Goal: Task Accomplishment & Management: Complete application form

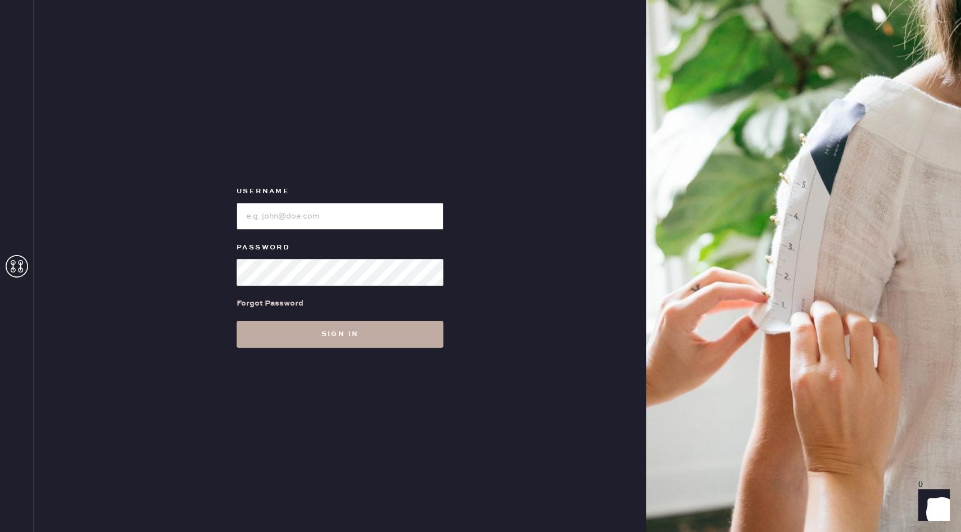
type input "reformationseattle"
click at [377, 336] on button "Sign in" at bounding box center [340, 334] width 207 height 27
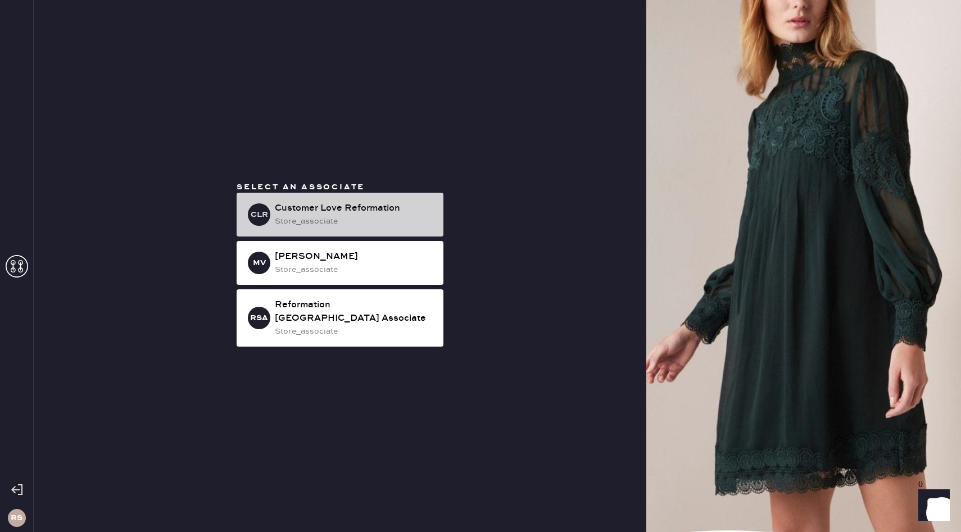
click at [392, 225] on div "store_associate" at bounding box center [355, 221] width 160 height 12
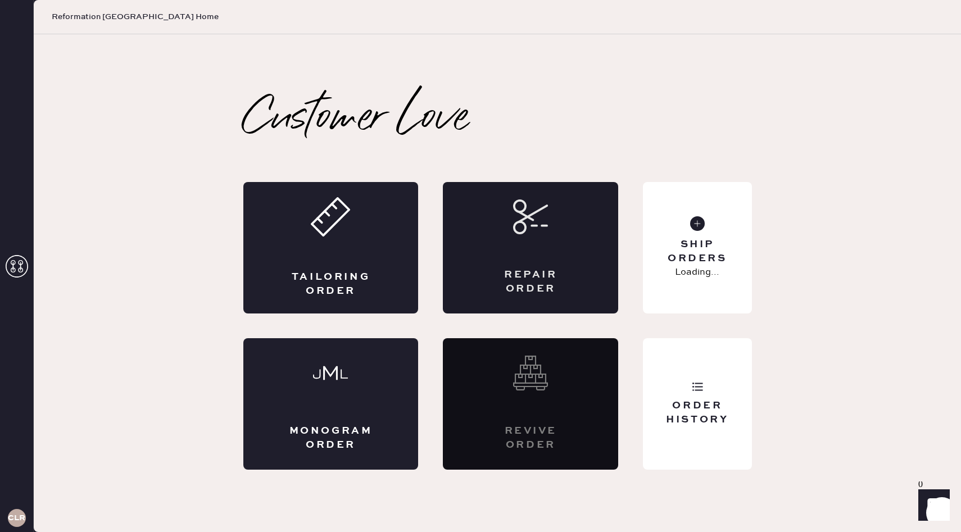
click at [517, 260] on div "Repair Order" at bounding box center [530, 248] width 175 height 132
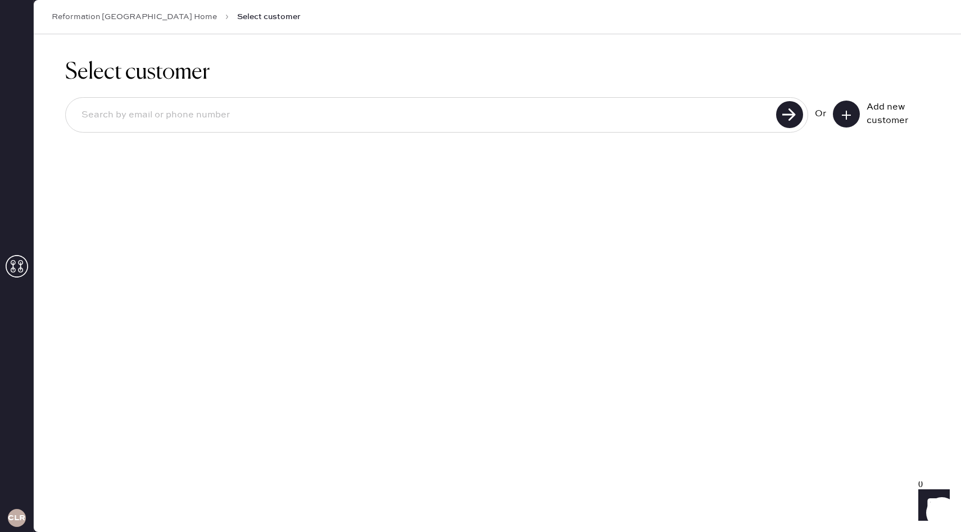
click at [694, 128] on input at bounding box center [423, 115] width 701 height 26
type input "[EMAIL_ADDRESS][DOMAIN_NAME]"
click at [797, 122] on use at bounding box center [789, 114] width 27 height 27
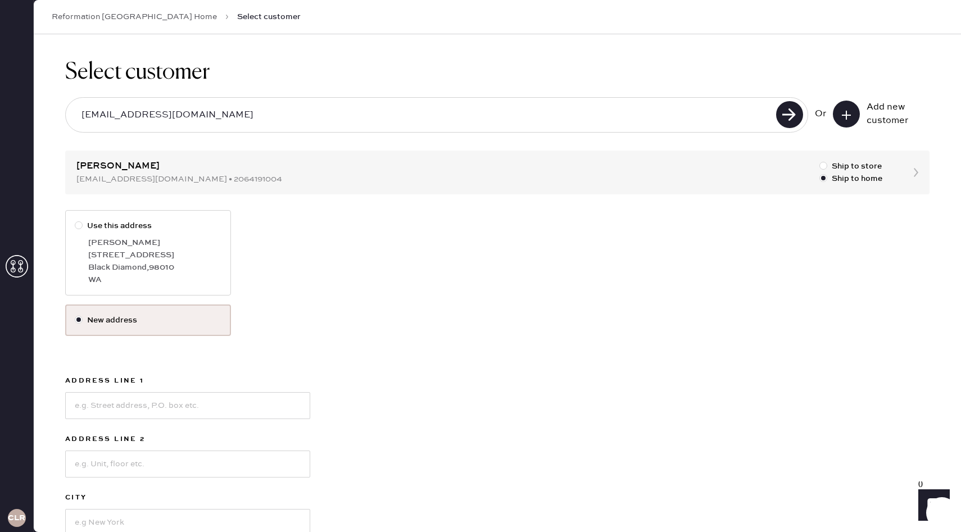
scroll to position [128, 0]
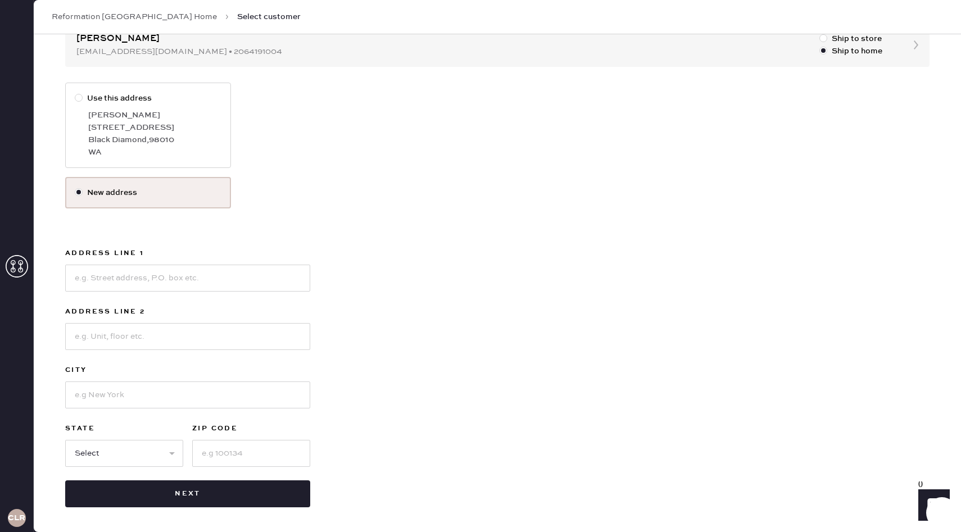
click at [109, 114] on div "[PERSON_NAME]" at bounding box center [154, 115] width 133 height 12
click at [75, 93] on input "Use this address" at bounding box center [75, 92] width 1 height 1
radio input "true"
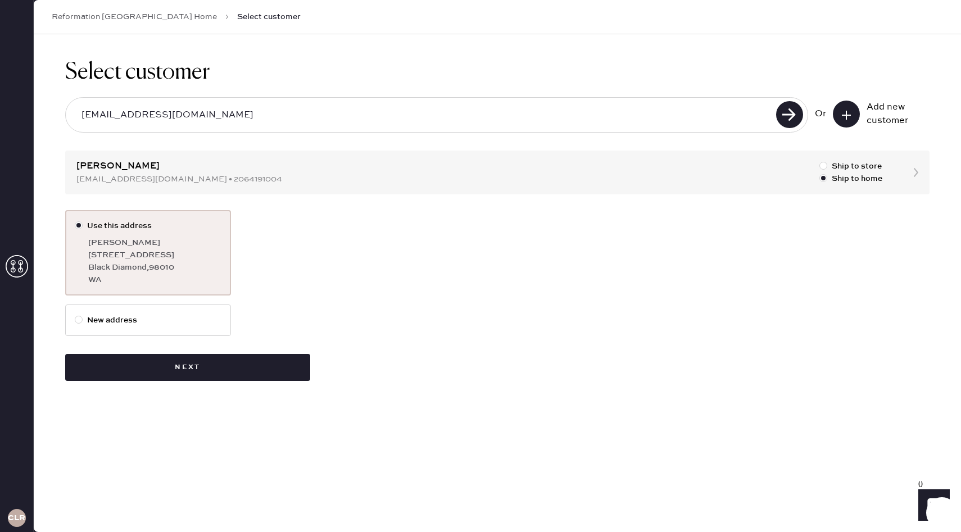
scroll to position [0, 0]
click at [236, 363] on button "Next" at bounding box center [187, 367] width 245 height 27
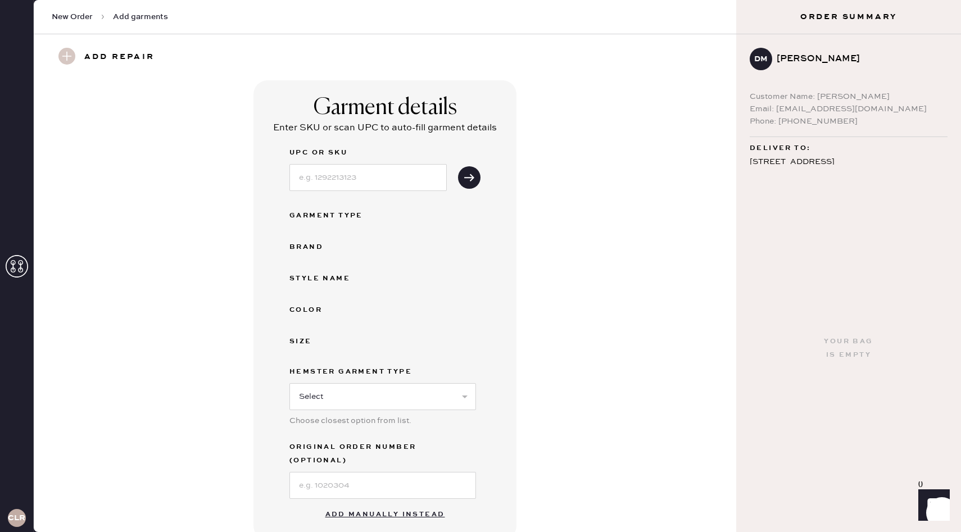
scroll to position [298, 0]
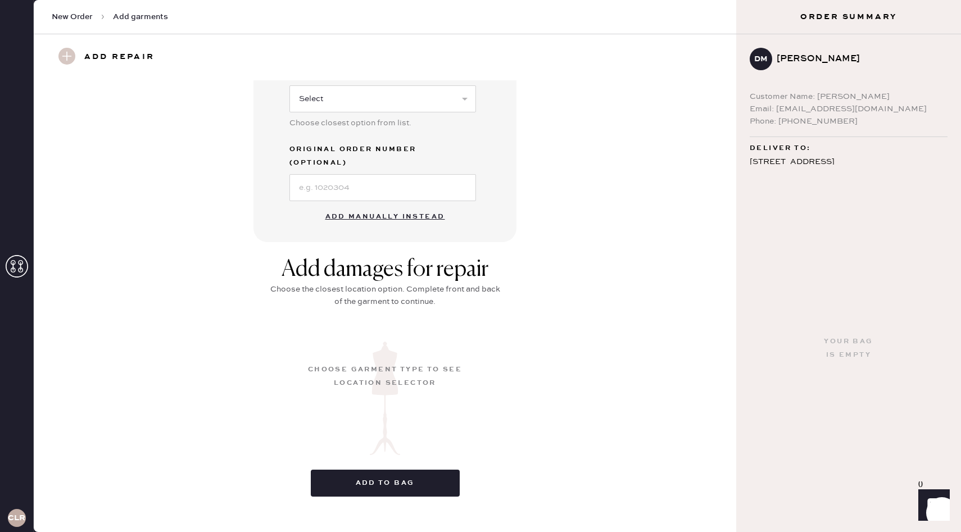
click at [787, 109] on div "Email: [EMAIL_ADDRESS][DOMAIN_NAME]" at bounding box center [849, 109] width 198 height 12
drag, startPoint x: 777, startPoint y: 108, endPoint x: 891, endPoint y: 110, distance: 113.6
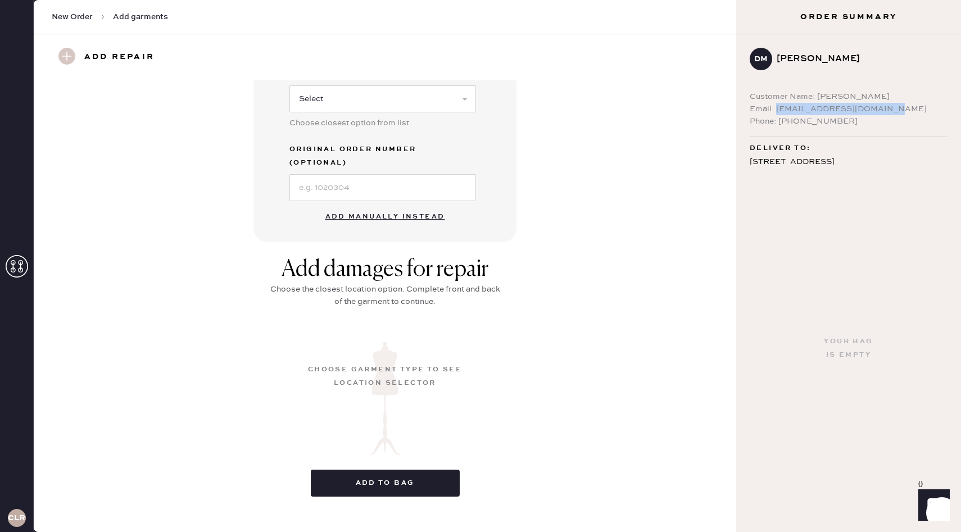
click at [891, 110] on div "Email: [EMAIL_ADDRESS][DOMAIN_NAME]" at bounding box center [849, 109] width 198 height 12
copy div "[EMAIL_ADDRESS][DOMAIN_NAME]"
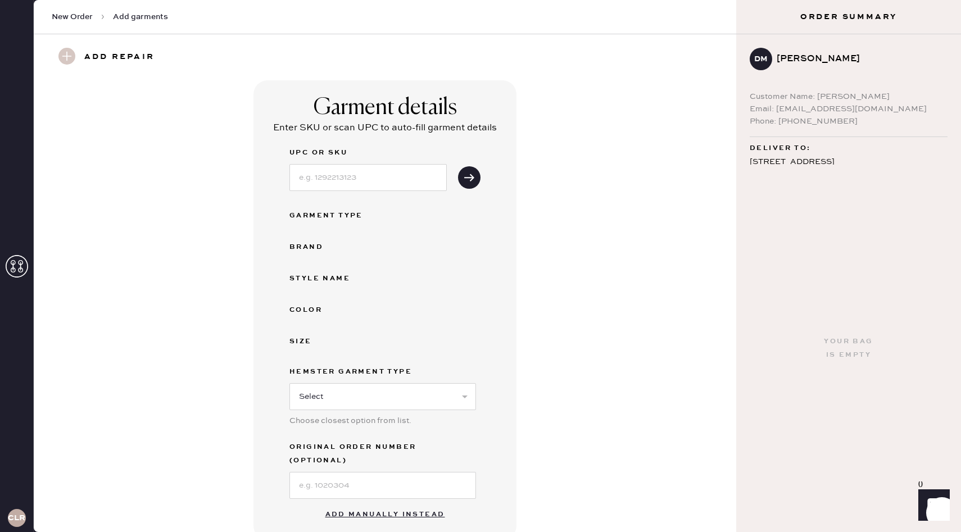
click at [81, 14] on span "New Order" at bounding box center [72, 16] width 41 height 11
click at [139, 24] on div "New Order Add garments" at bounding box center [385, 17] width 703 height 34
click at [139, 13] on span "Add garments" at bounding box center [140, 16] width 55 height 11
click at [14, 264] on use at bounding box center [17, 266] width 22 height 22
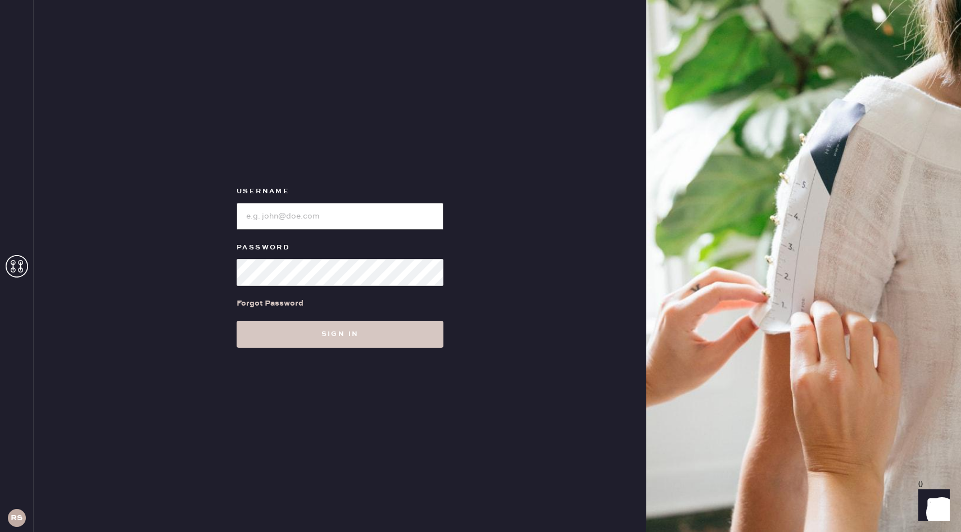
type input "reformationseattle"
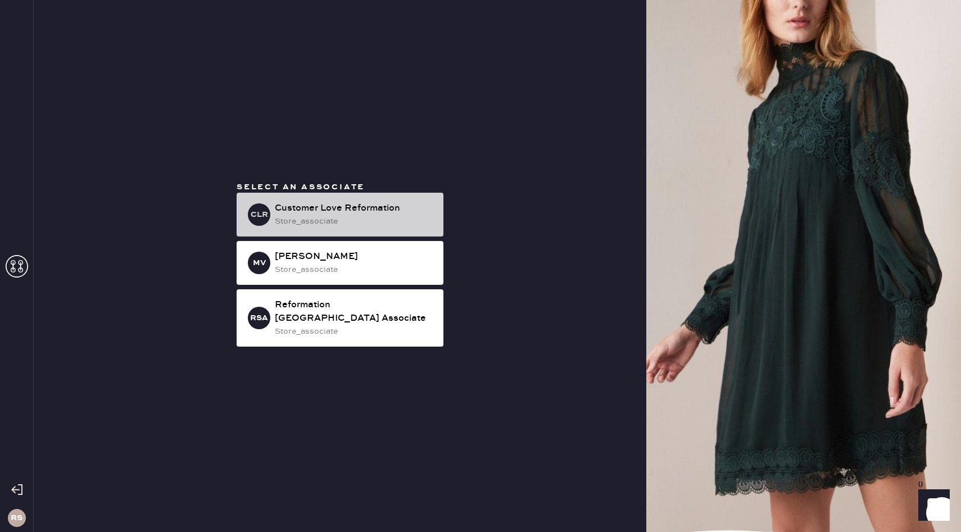
click at [356, 215] on div "Customer Love Reformation" at bounding box center [355, 208] width 160 height 13
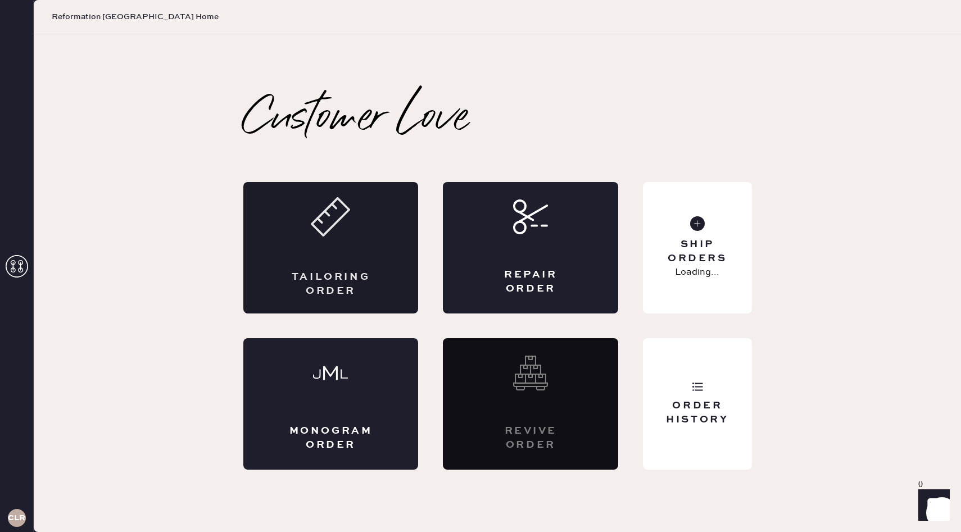
click at [372, 227] on div "Tailoring Order" at bounding box center [330, 248] width 175 height 132
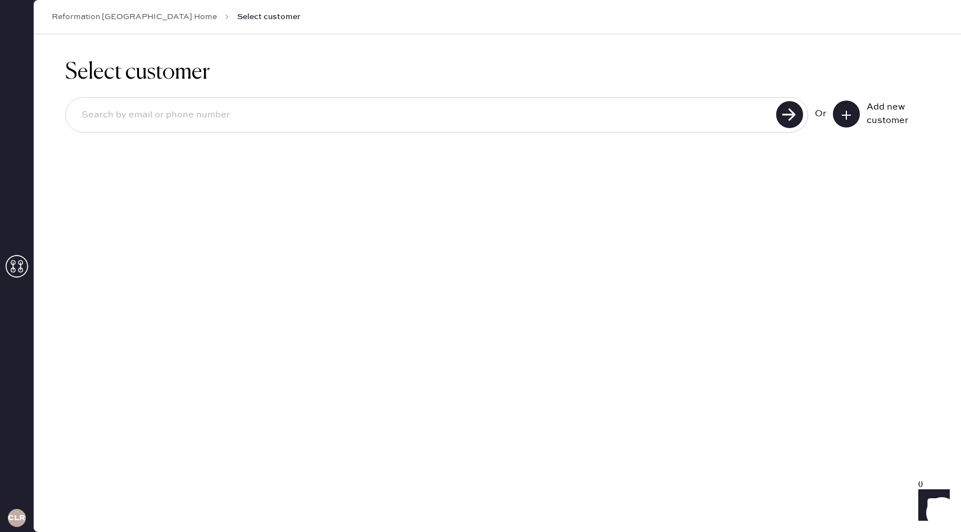
click at [665, 126] on input at bounding box center [423, 115] width 701 height 26
paste input "[EMAIL_ADDRESS][DOMAIN_NAME]"
type input "[EMAIL_ADDRESS][DOMAIN_NAME]"
click at [788, 114] on use at bounding box center [789, 114] width 27 height 27
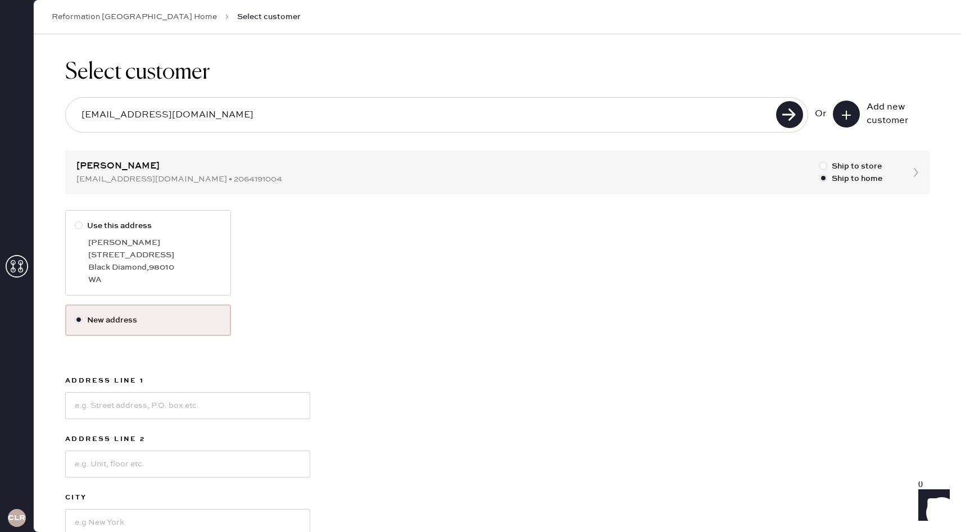
click at [187, 246] on div "[PERSON_NAME]" at bounding box center [154, 243] width 133 height 12
click at [75, 220] on input "Use this address" at bounding box center [75, 220] width 1 height 1
radio input "true"
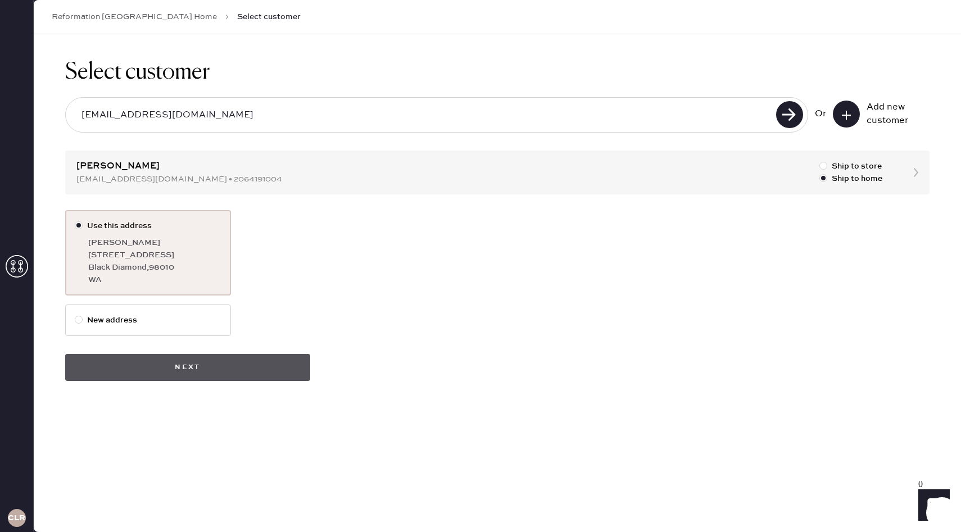
click at [213, 361] on button "Next" at bounding box center [187, 367] width 245 height 27
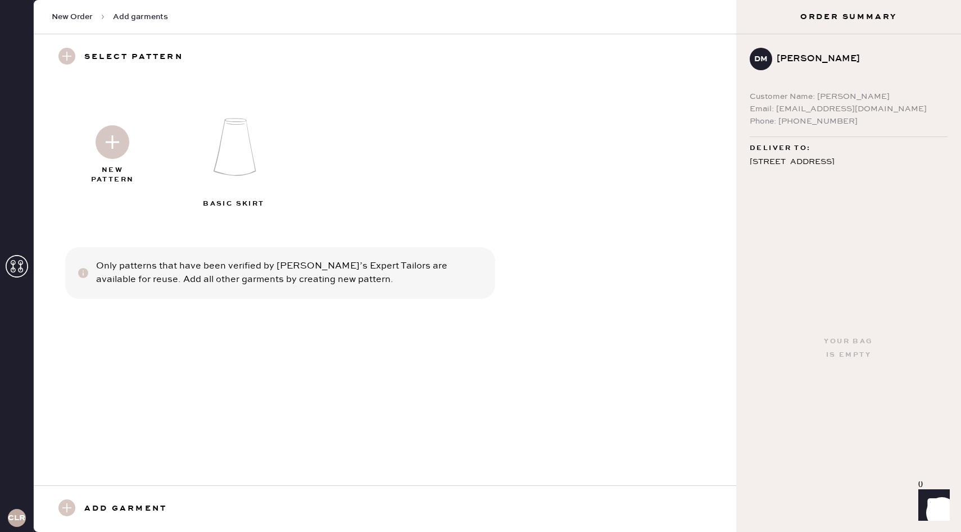
click at [116, 154] on img at bounding box center [113, 142] width 34 height 34
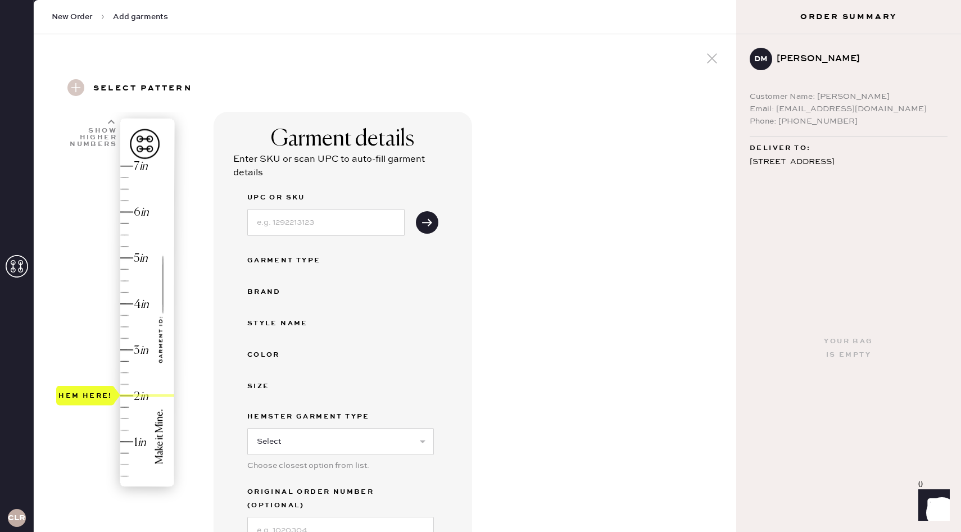
drag, startPoint x: 79, startPoint y: 482, endPoint x: 78, endPoint y: 397, distance: 85.5
click at [78, 397] on div "Hem here!" at bounding box center [85, 395] width 54 height 13
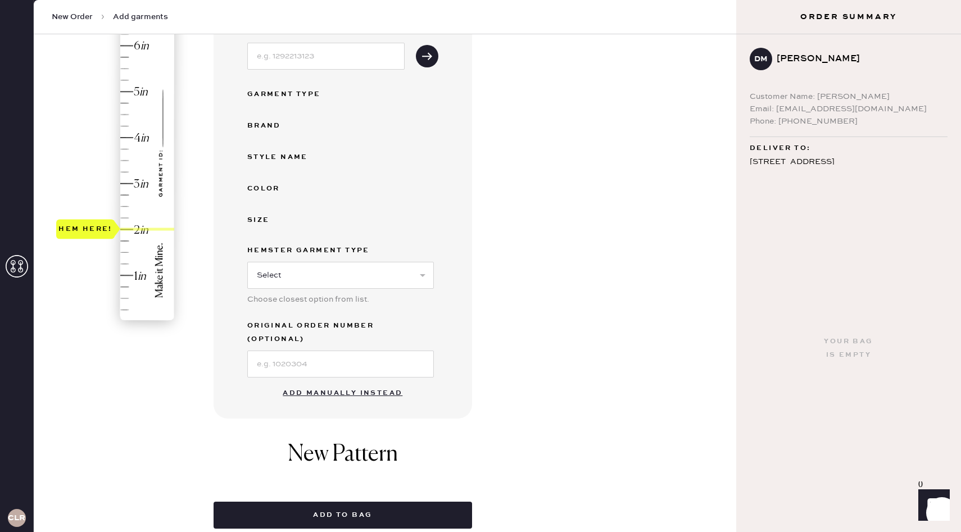
scroll to position [234, 0]
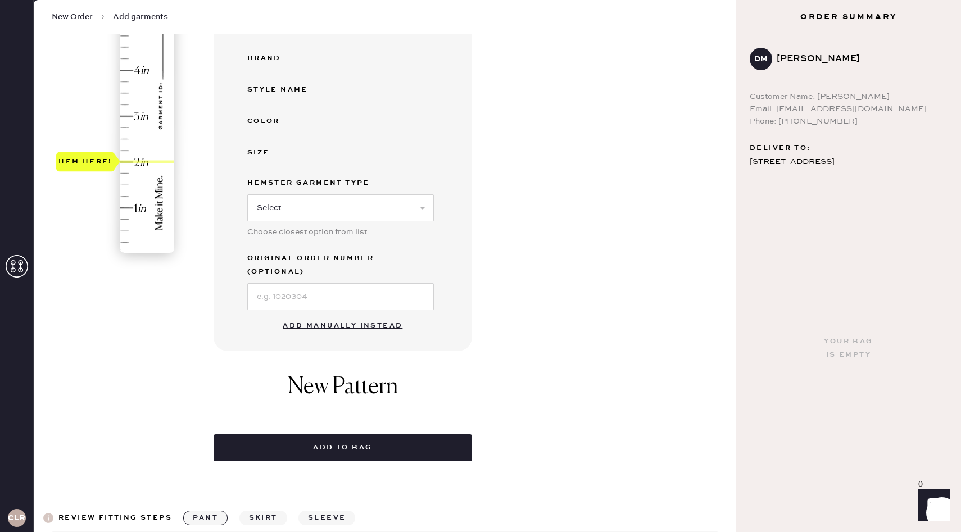
click at [327, 315] on button "Add manually instead" at bounding box center [342, 326] width 133 height 22
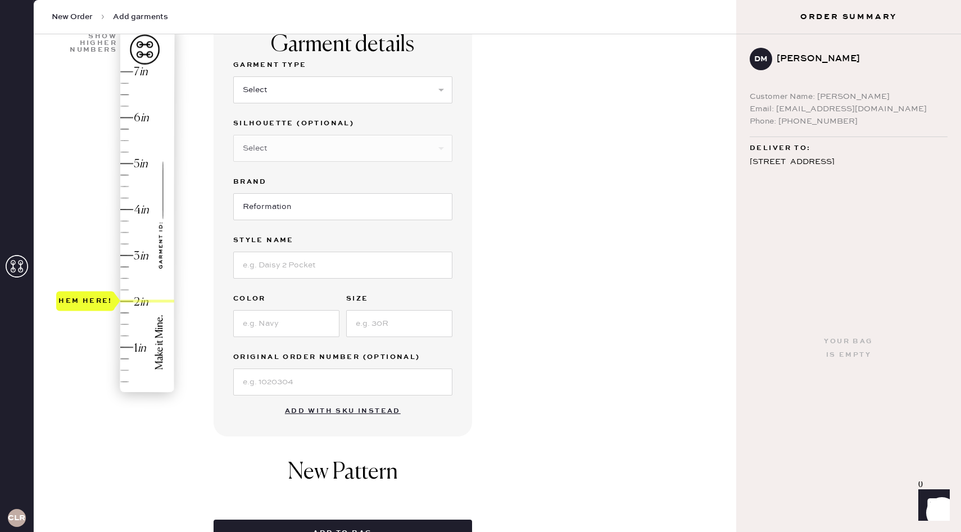
scroll to position [0, 0]
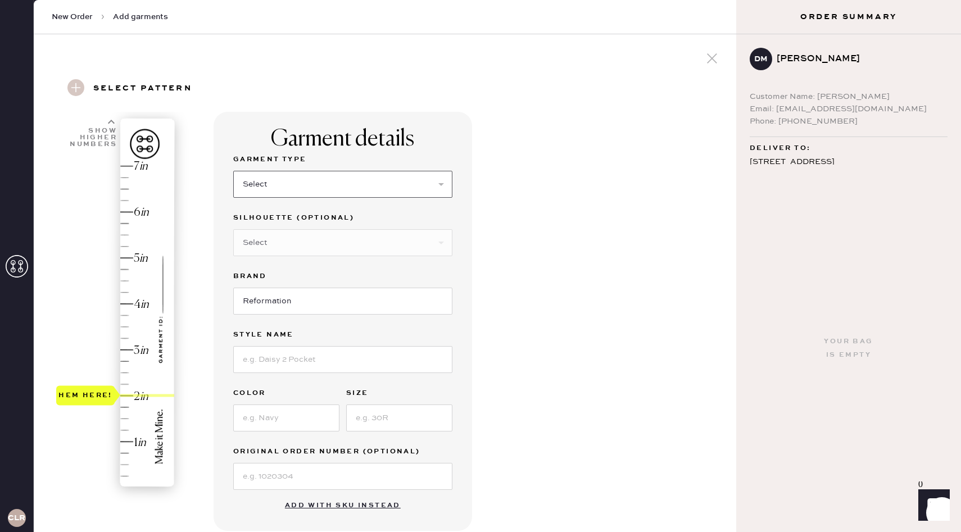
click at [290, 187] on select "Select Basic Skirt Jeans Leggings Pants Shorts Basic Sleeved Dress Basic Sleeve…" at bounding box center [342, 184] width 219 height 27
select select "2"
click at [233, 171] on select "Select Basic Skirt Jeans Leggings Pants Shorts Basic Sleeved Dress Basic Sleeve…" at bounding box center [342, 184] width 219 height 27
click at [288, 350] on input at bounding box center [342, 359] width 219 height 27
type input "[PERSON_NAME] Rise Slouchy Wide Leg Jeans"
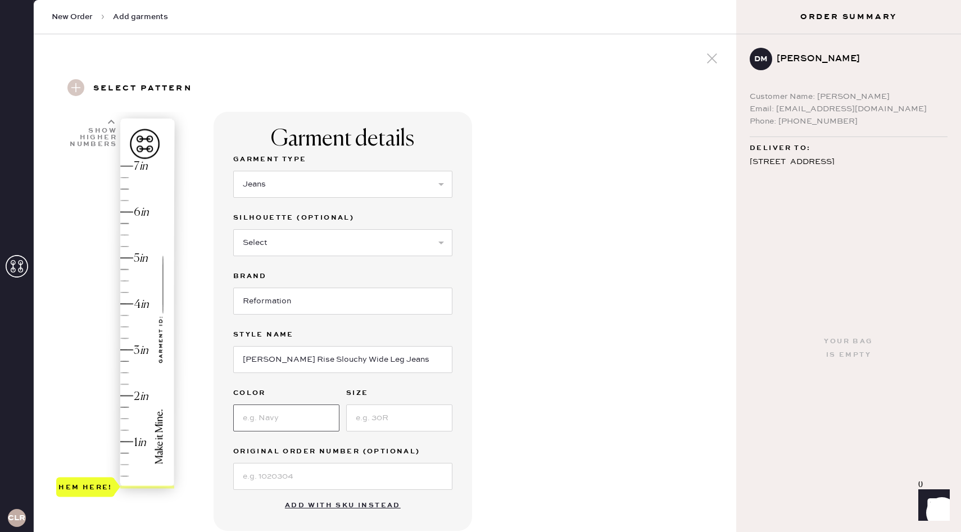
click at [296, 416] on input at bounding box center [286, 418] width 106 height 27
type input "2"
type input "P"
type input "Optic White"
type input "25"
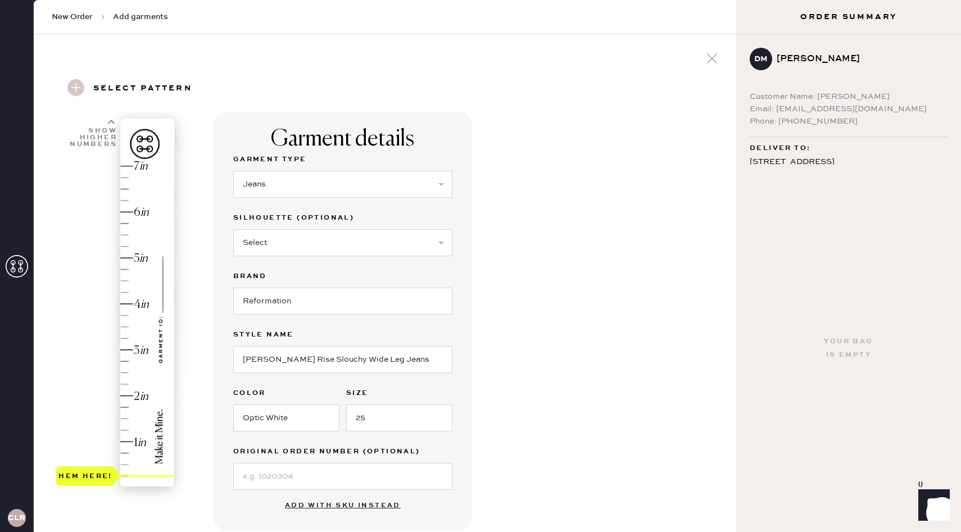
click at [79, 472] on div "Hem here!" at bounding box center [116, 327] width 120 height 332
type input "2"
drag, startPoint x: 79, startPoint y: 472, endPoint x: 75, endPoint y: 399, distance: 73.2
click at [75, 399] on div "Hem here!" at bounding box center [85, 395] width 54 height 13
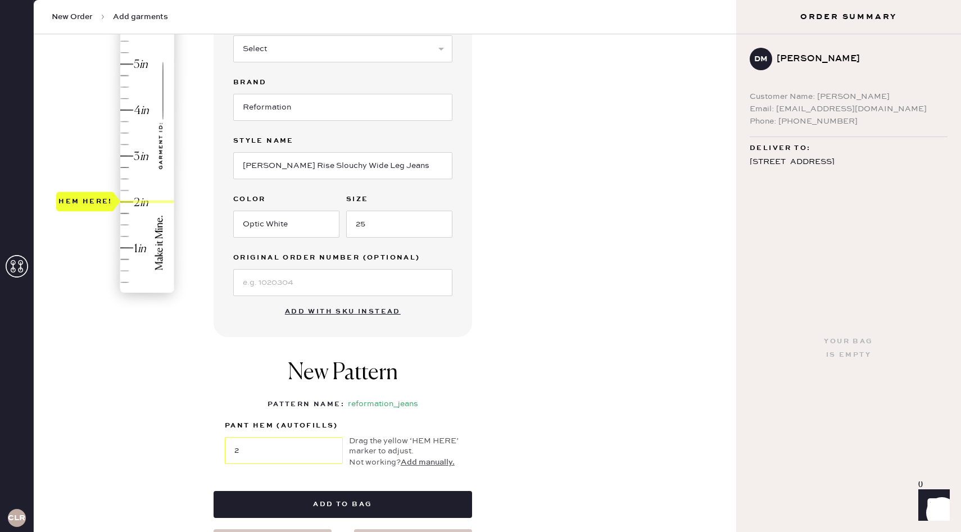
scroll to position [195, 0]
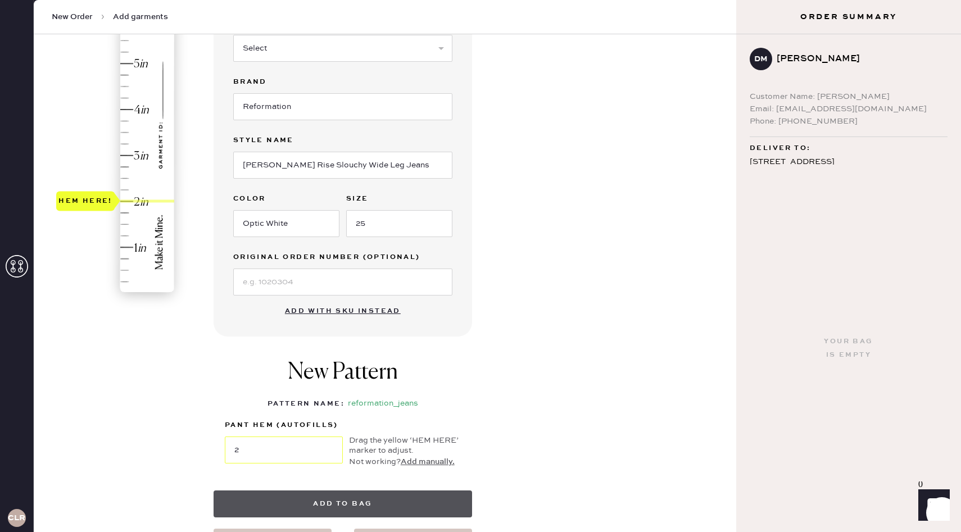
click at [377, 505] on button "Add to bag" at bounding box center [343, 504] width 259 height 27
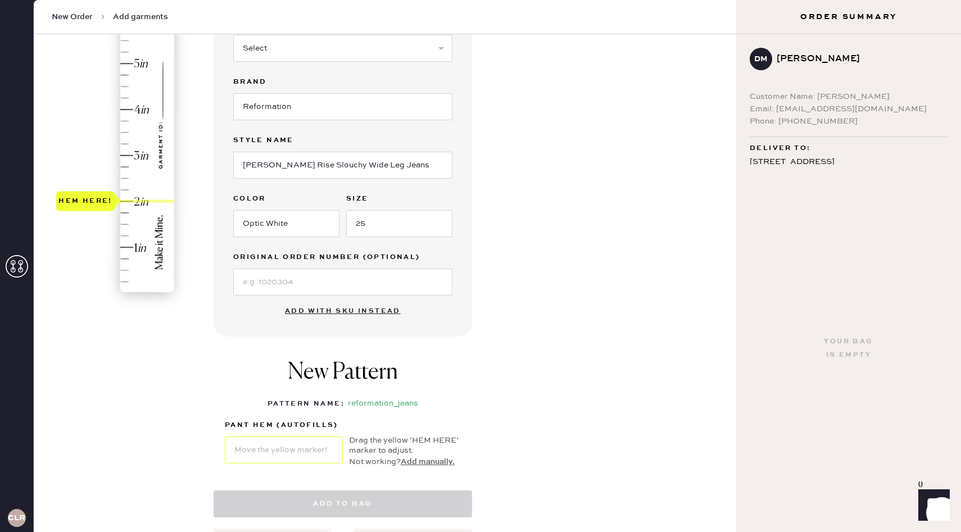
select select "2"
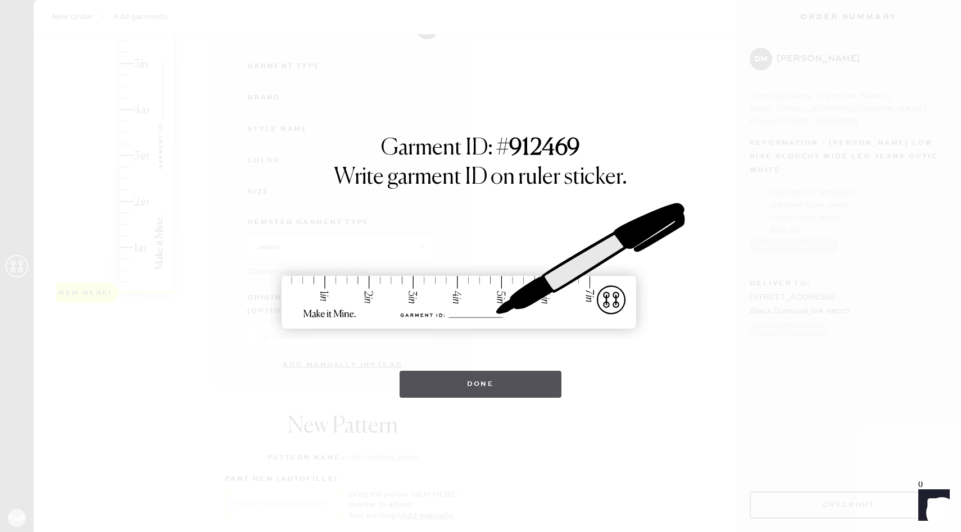
click at [528, 385] on button "Done" at bounding box center [481, 384] width 162 height 27
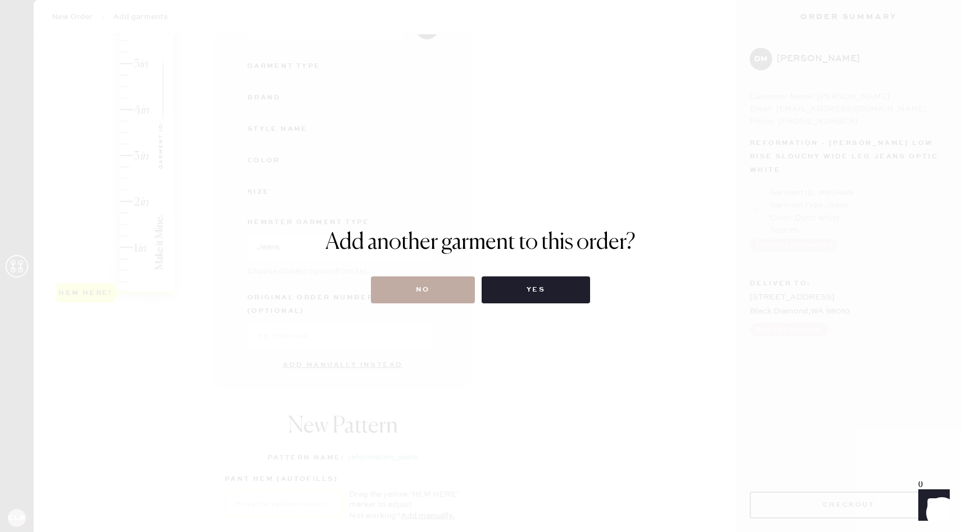
click at [434, 293] on button "No" at bounding box center [423, 290] width 104 height 27
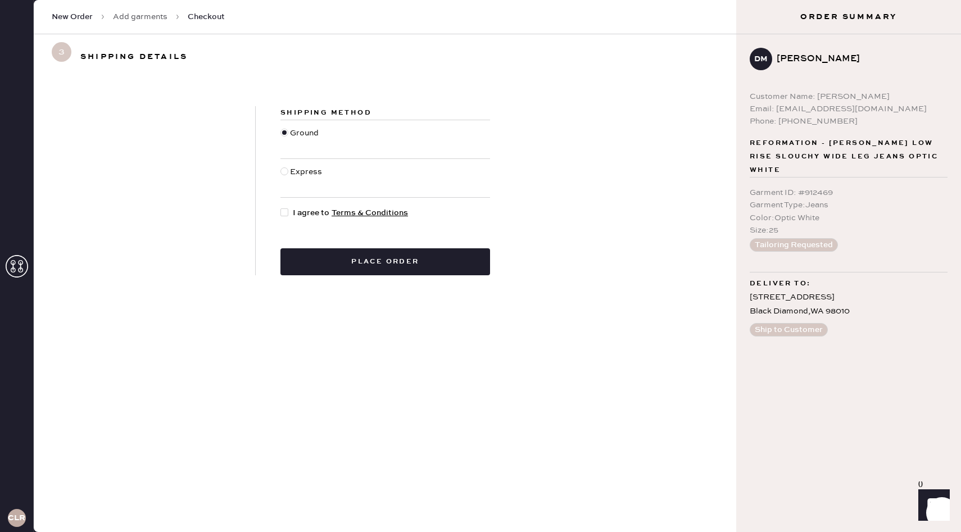
click at [285, 214] on div at bounding box center [285, 213] width 8 height 8
click at [281, 207] on input "I agree to Terms & Conditions" at bounding box center [281, 207] width 1 height 1
checkbox input "true"
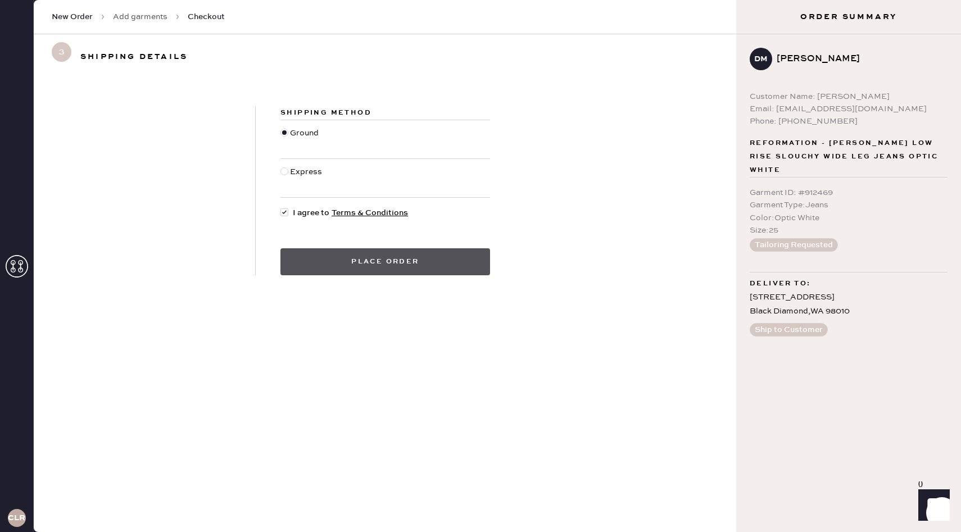
click at [344, 264] on button "Place order" at bounding box center [386, 262] width 210 height 27
